Goal: Information Seeking & Learning: Learn about a topic

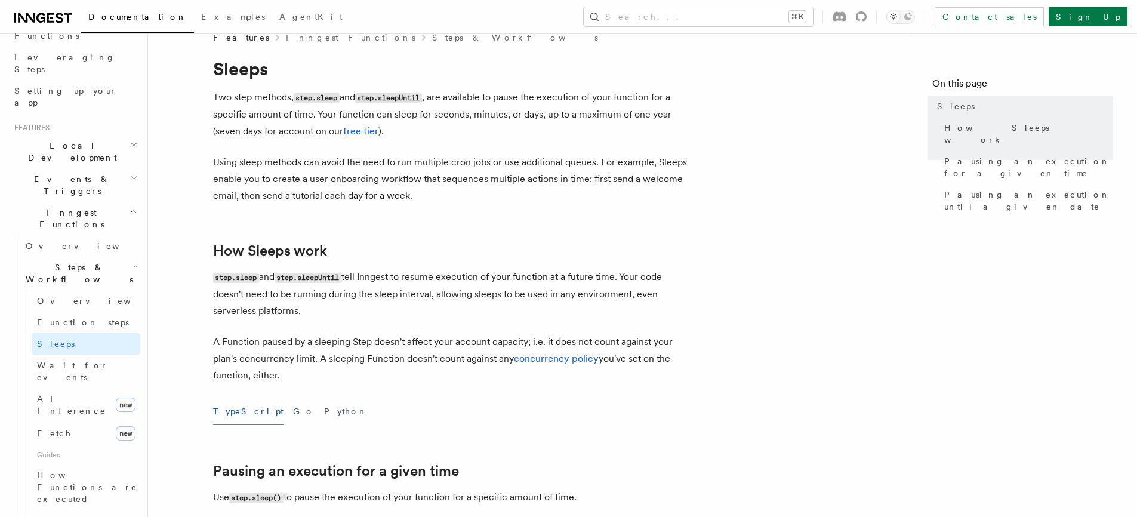
scroll to position [202, 0]
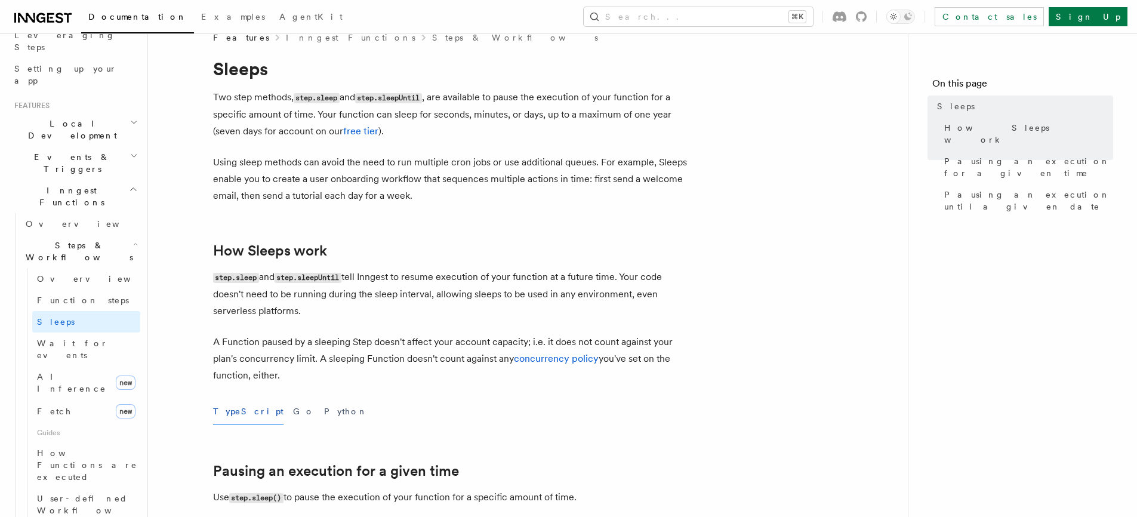
click at [112, 235] on h2 "Steps & Workflows" at bounding box center [80, 251] width 119 height 33
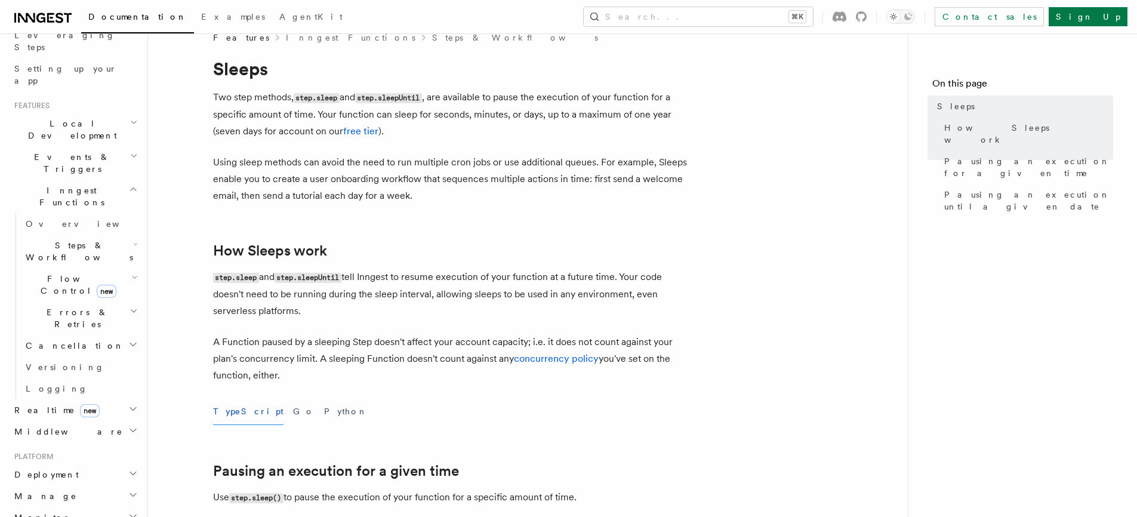
click at [72, 340] on span "Cancellation" at bounding box center [72, 346] width 103 height 12
click at [81, 356] on link "Overview" at bounding box center [86, 366] width 108 height 21
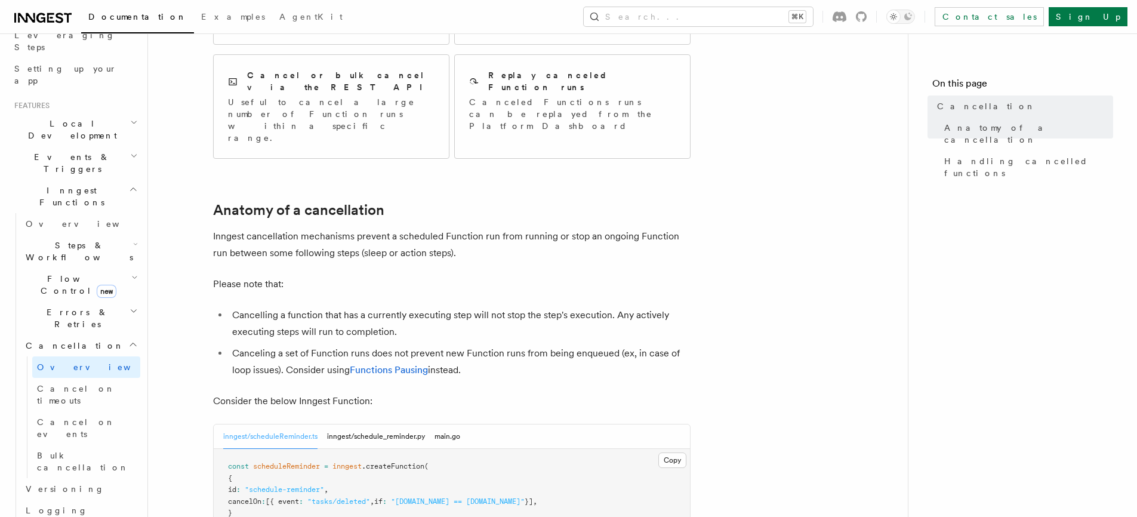
scroll to position [271, 0]
click at [93, 384] on span "Cancel on timeouts" at bounding box center [76, 394] width 78 height 21
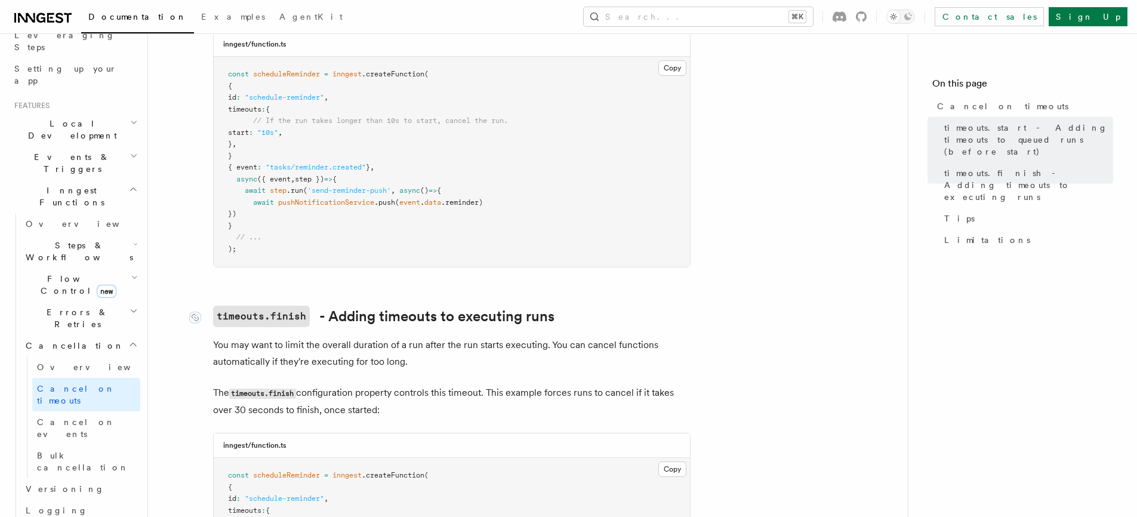
scroll to position [498, 0]
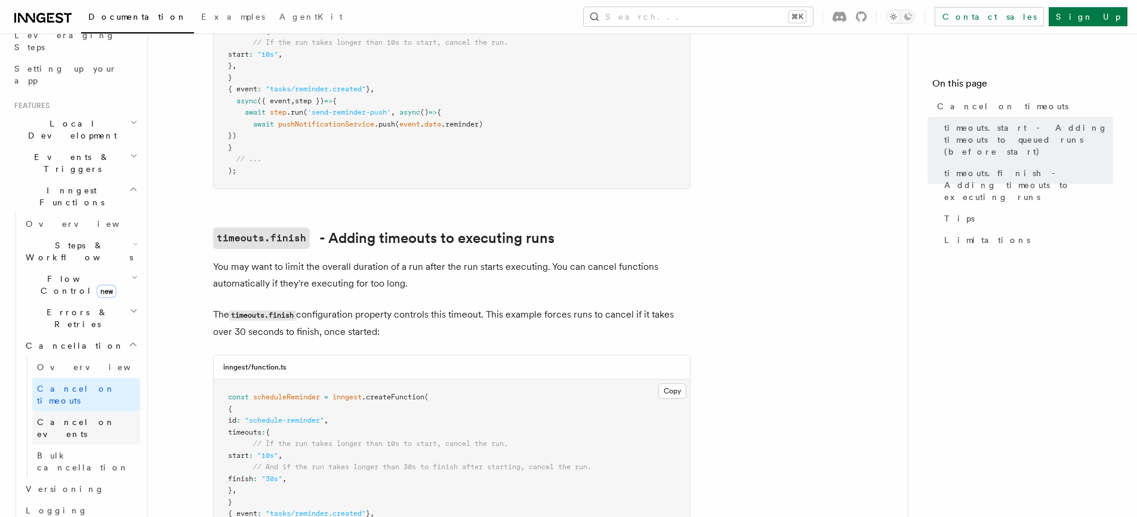
click at [50, 417] on span "Cancel on events" at bounding box center [76, 427] width 78 height 21
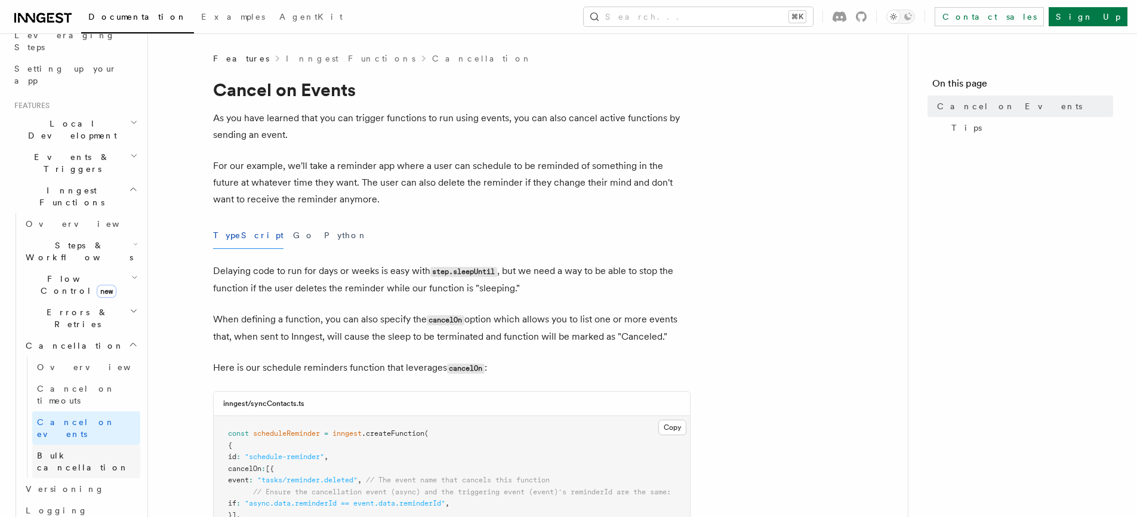
click at [71, 451] on span "Bulk cancellation" at bounding box center [83, 461] width 92 height 21
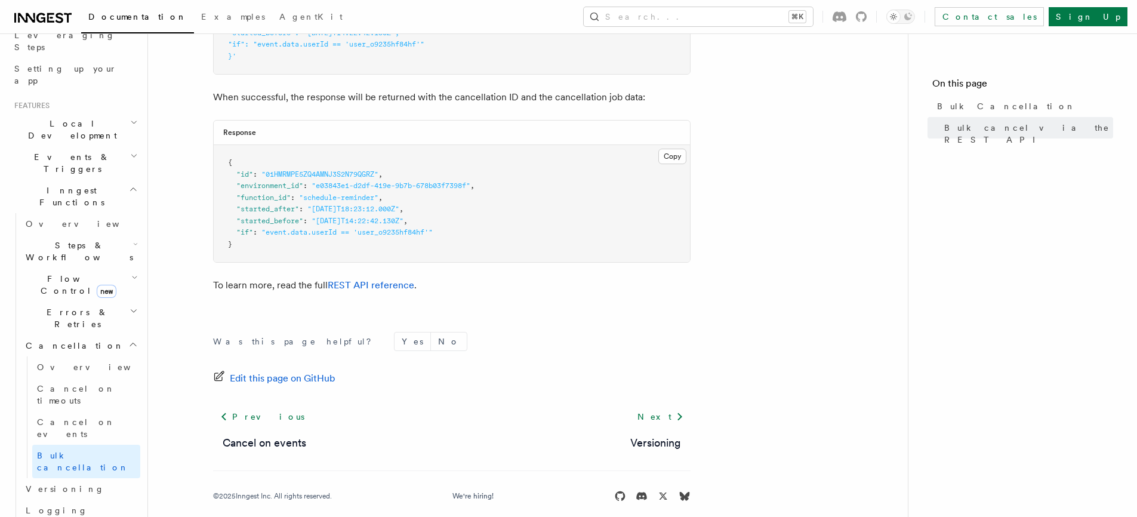
scroll to position [524, 0]
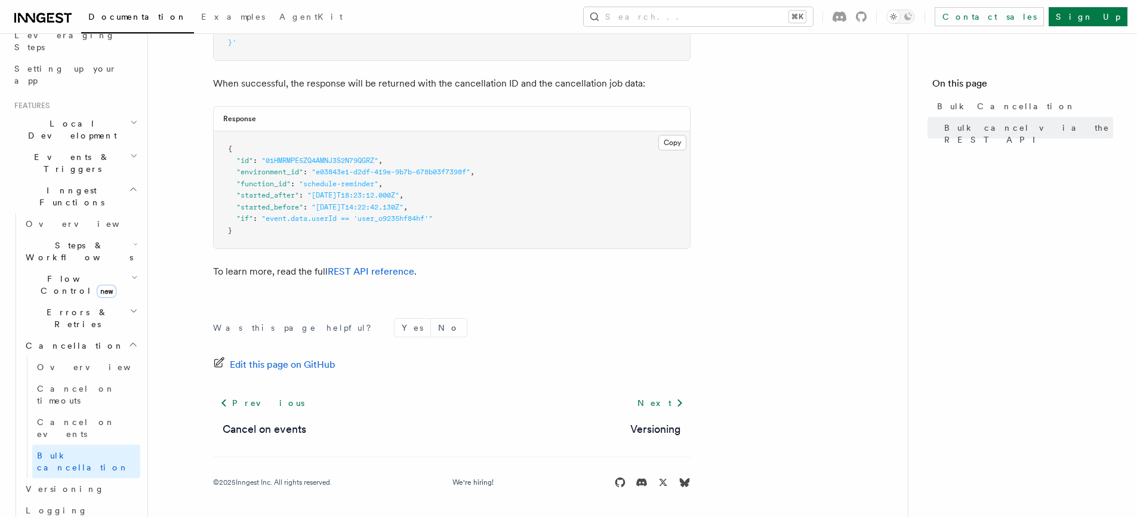
click at [78, 335] on h2 "Cancellation" at bounding box center [80, 345] width 119 height 21
click at [73, 335] on h2 "Cancellation" at bounding box center [80, 345] width 119 height 21
click at [72, 340] on span "Cancellation" at bounding box center [72, 346] width 103 height 12
click at [69, 361] on span "Overview" at bounding box center [98, 367] width 123 height 12
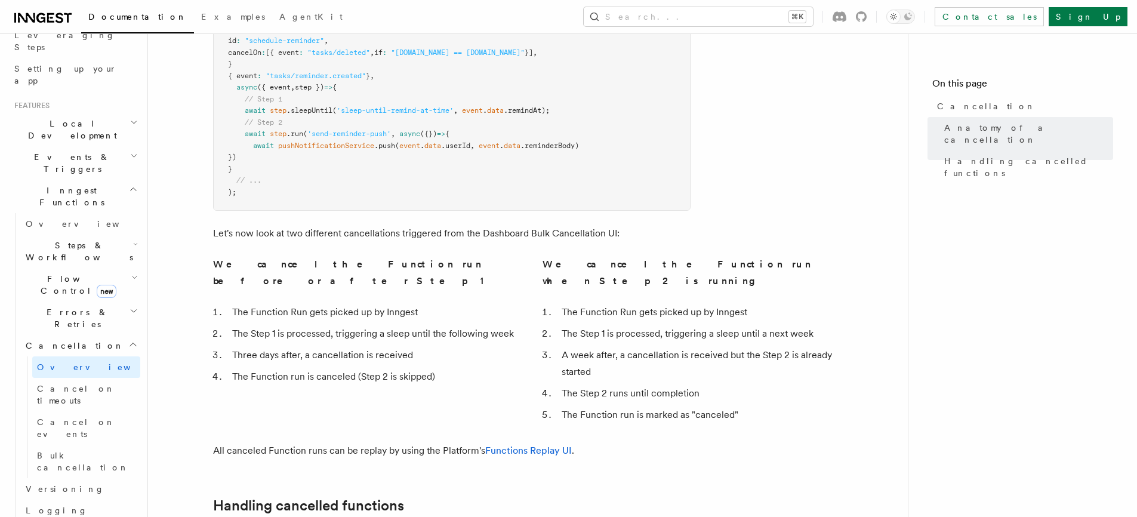
scroll to position [886, 0]
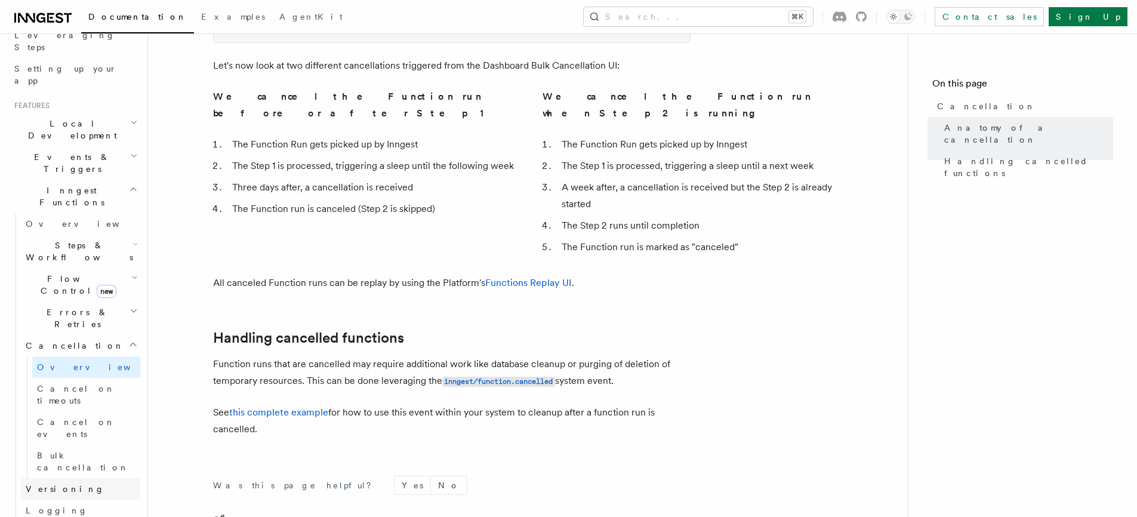
click at [66, 478] on link "Versioning" at bounding box center [80, 488] width 119 height 21
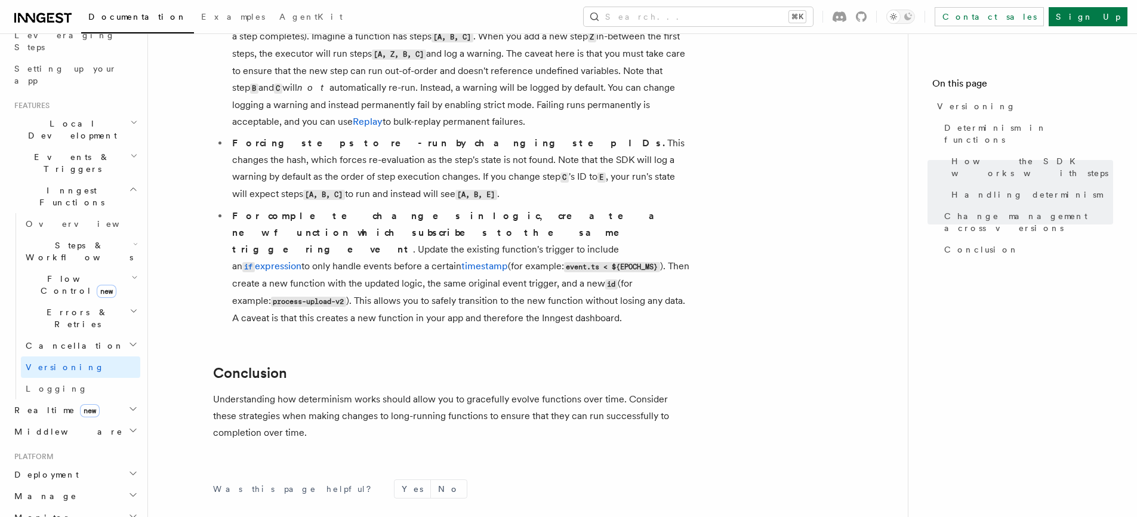
scroll to position [913, 0]
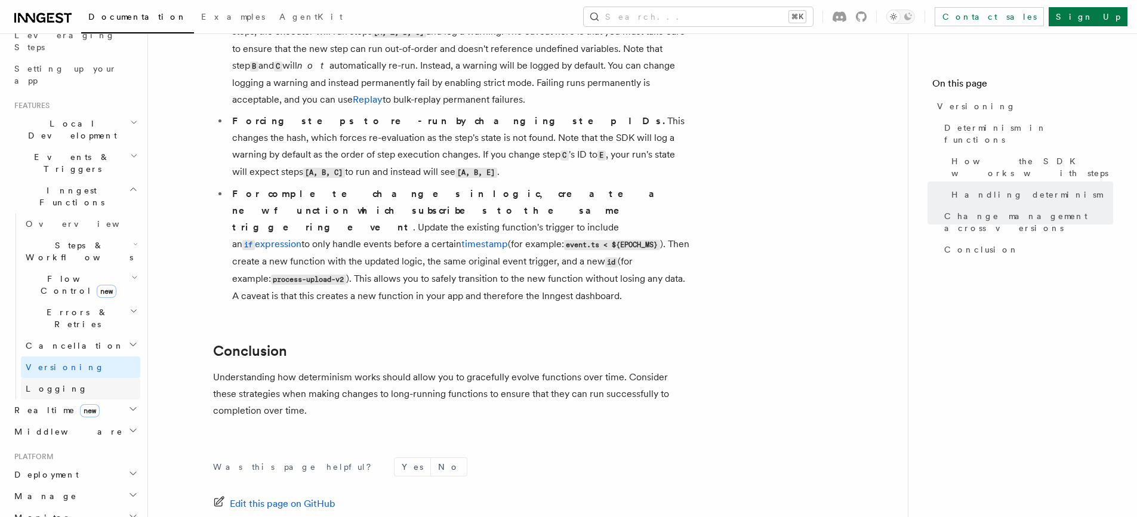
click at [82, 378] on link "Logging" at bounding box center [80, 388] width 119 height 21
